Goal: Book appointment/travel/reservation

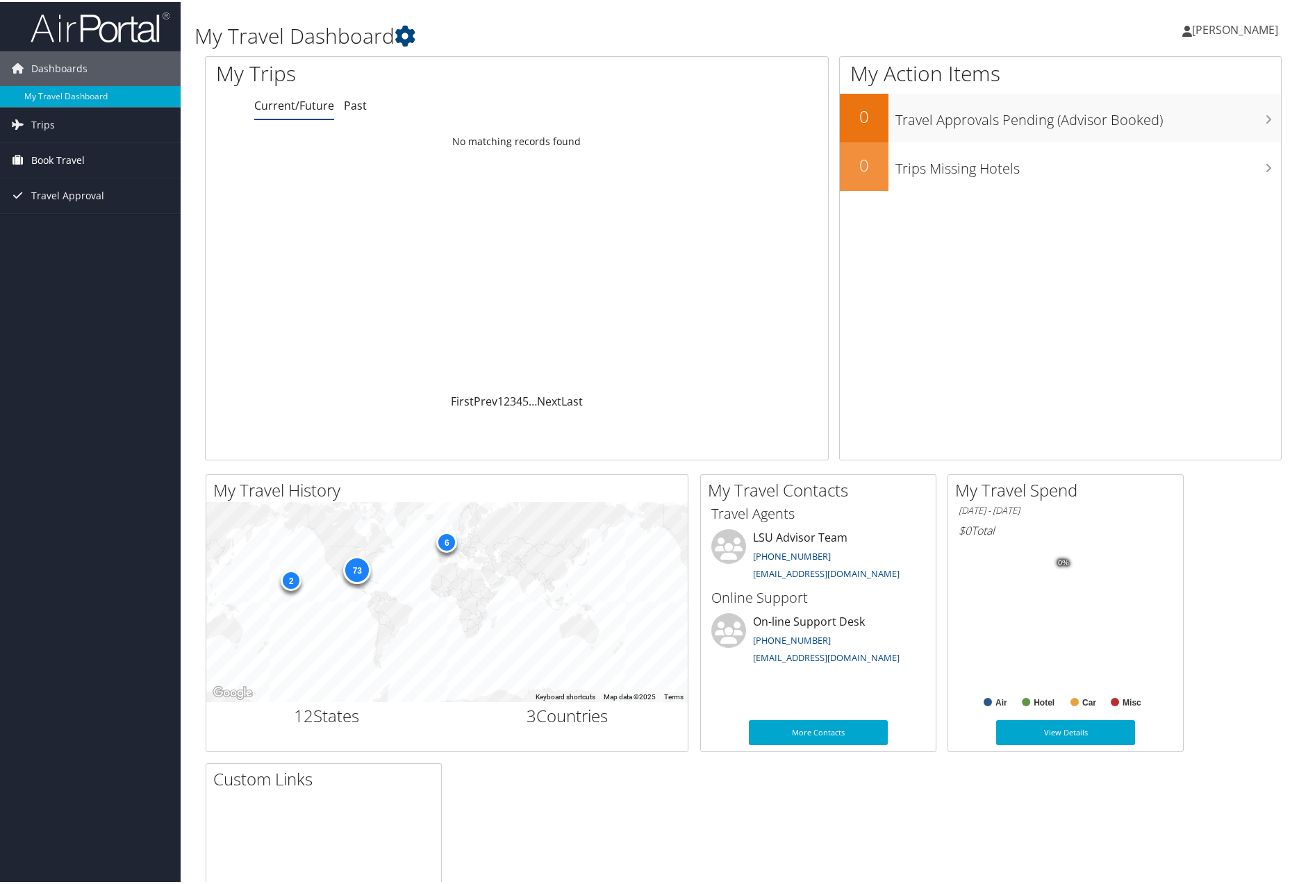
click at [74, 146] on span "Book Travel" at bounding box center [57, 158] width 53 height 35
click at [47, 115] on span "Trips" at bounding box center [43, 123] width 24 height 35
click at [48, 151] on link "Current/Future Trips" at bounding box center [90, 150] width 181 height 21
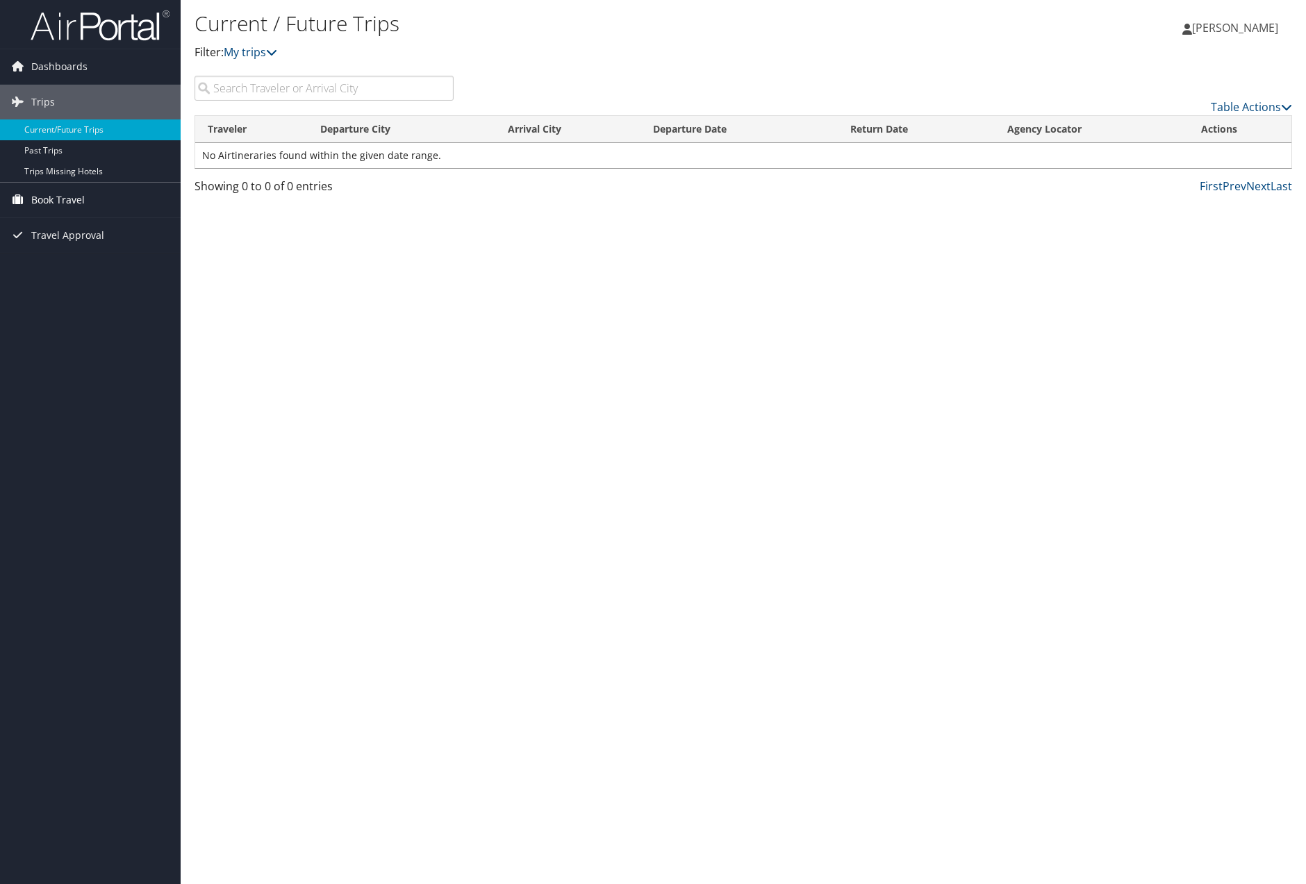
click at [38, 201] on span "Book Travel" at bounding box center [57, 200] width 53 height 35
click at [29, 239] on link "Book/Manage Online Trips" at bounding box center [90, 248] width 181 height 21
